Goal: Check status: Check status

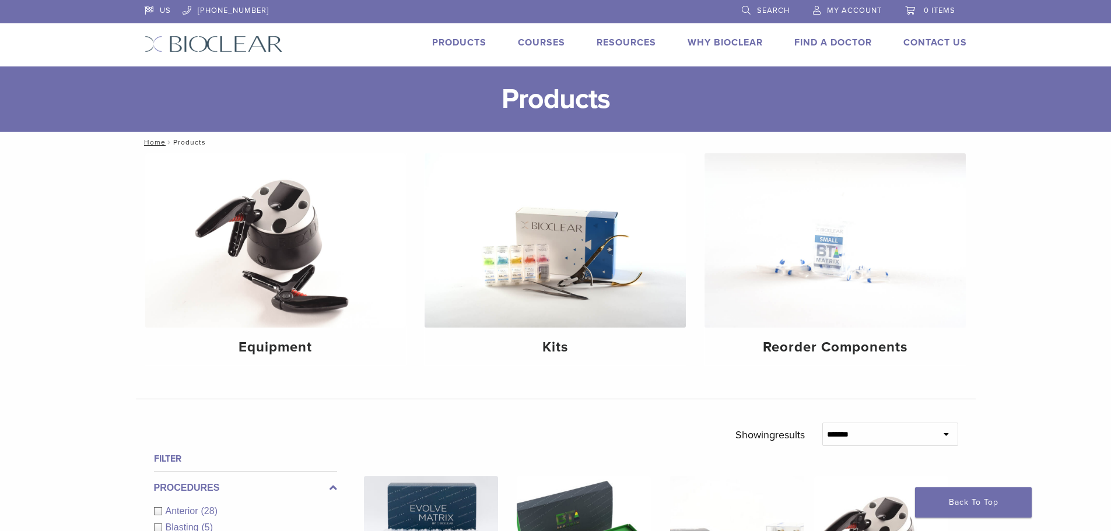
click at [841, 10] on span "My Account" at bounding box center [854, 10] width 55 height 9
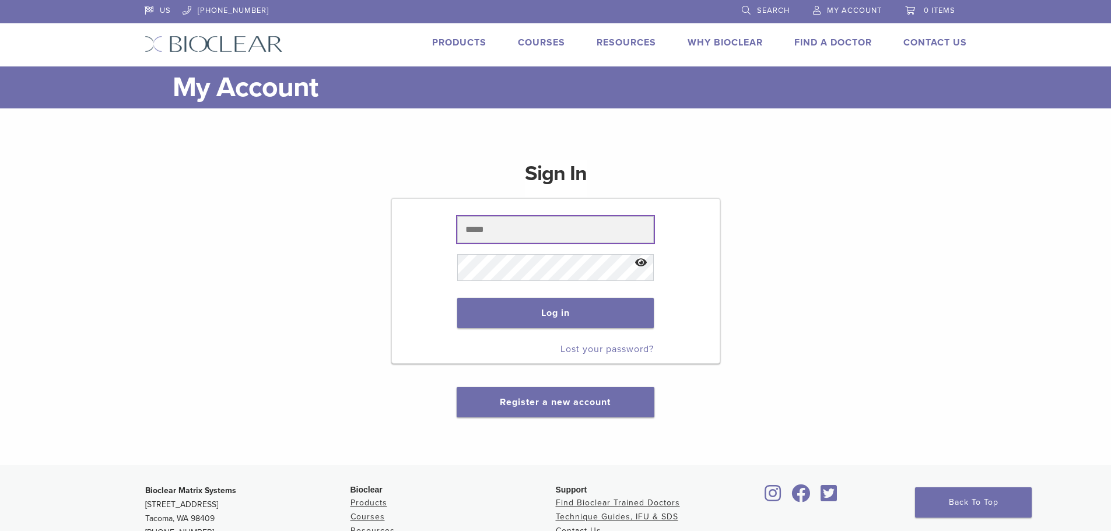
click at [497, 234] on input "text" at bounding box center [555, 229] width 197 height 27
type input "**********"
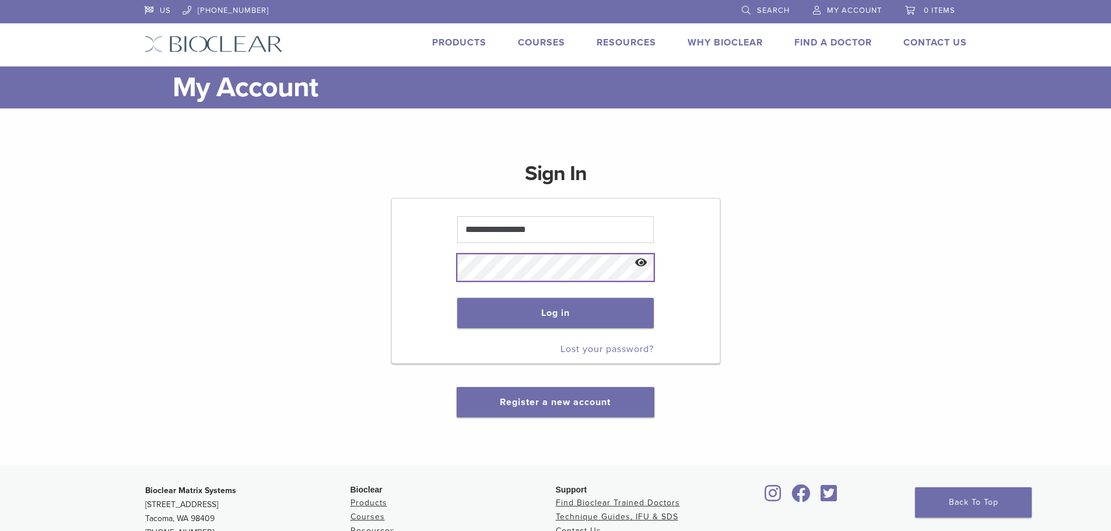
click at [457, 298] on button "Log in" at bounding box center [555, 313] width 197 height 30
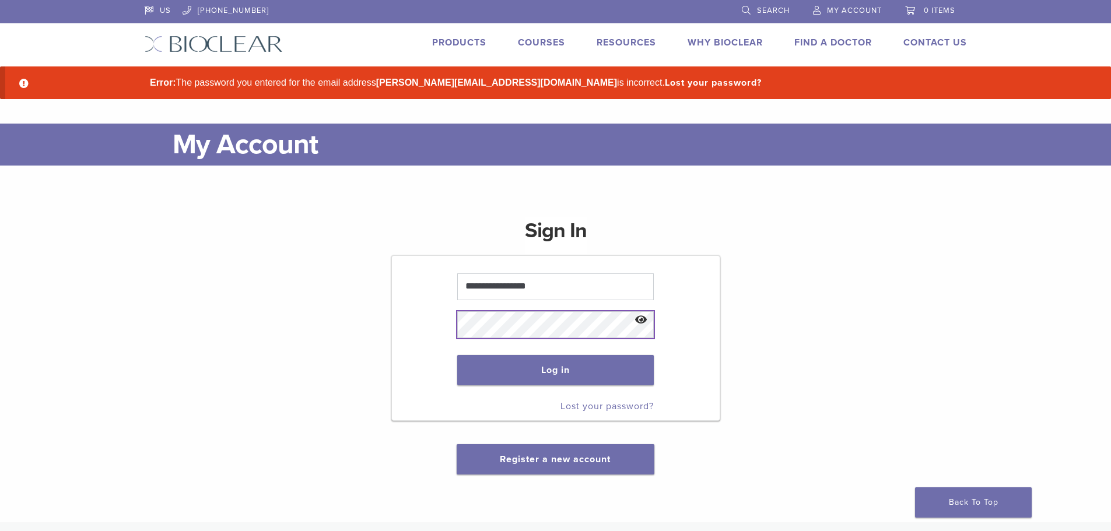
click at [457, 355] on button "Log in" at bounding box center [555, 370] width 197 height 30
click at [547, 362] on button "Log in" at bounding box center [555, 370] width 197 height 30
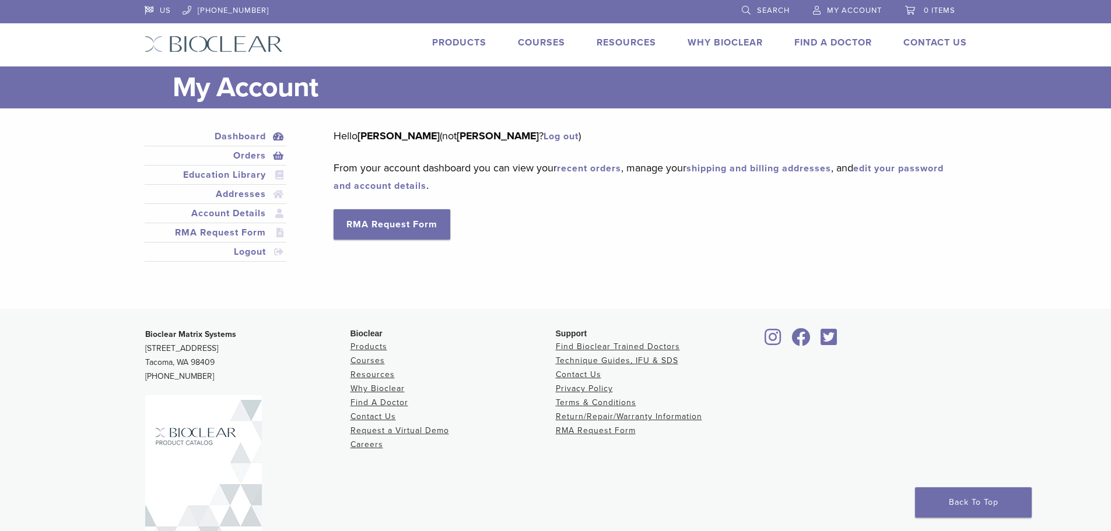
click at [256, 152] on link "Orders" at bounding box center [216, 156] width 138 height 14
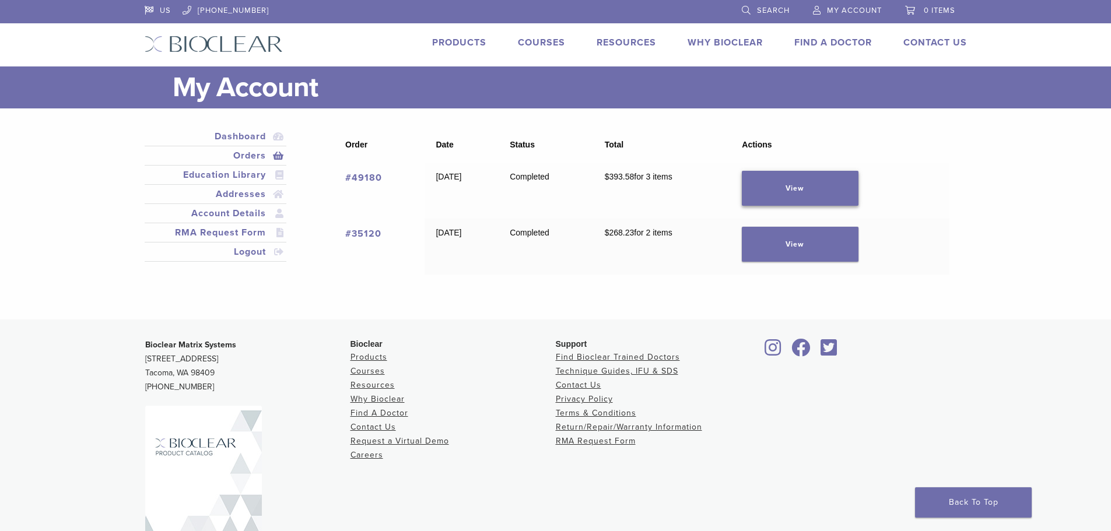
click at [850, 188] on link "View" at bounding box center [800, 188] width 117 height 35
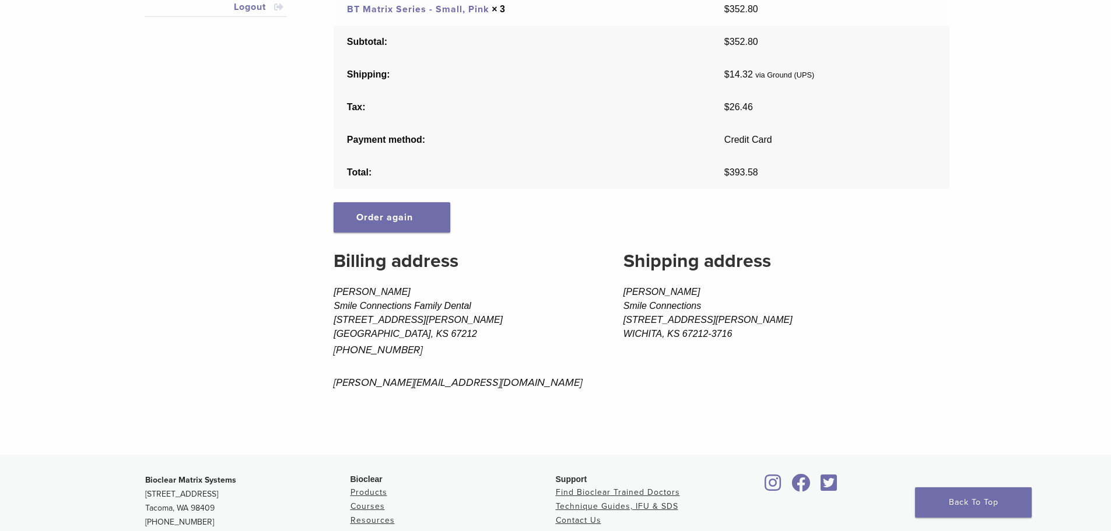
scroll to position [292, 0]
